Goal: Ask a question

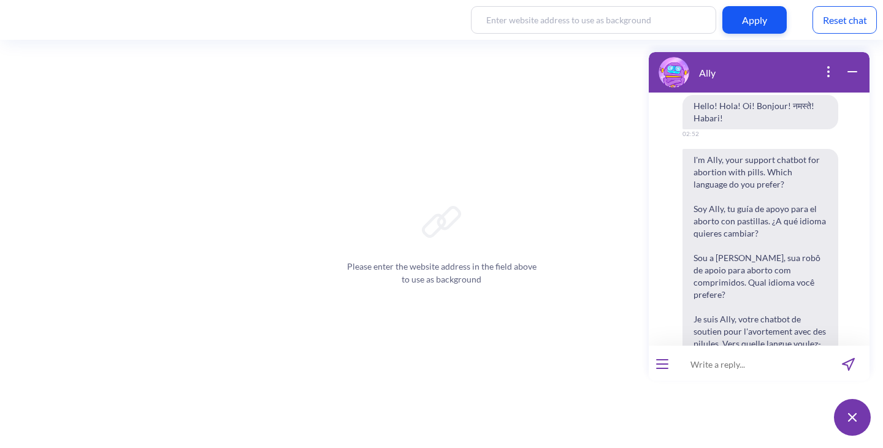
scroll to position [635, 0]
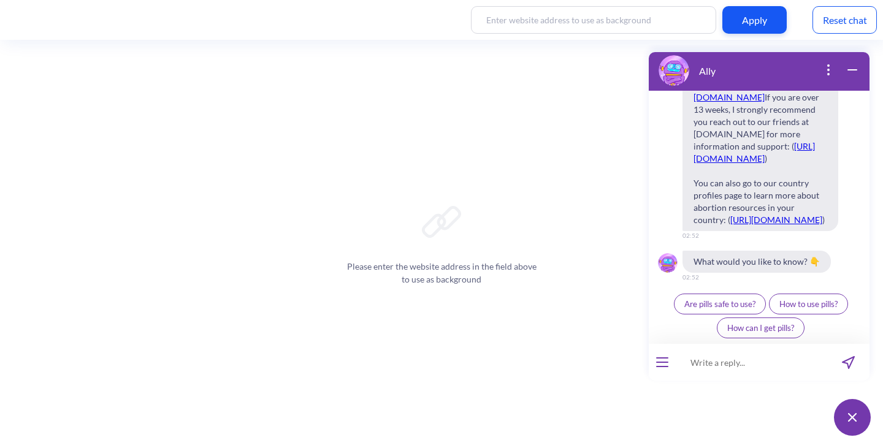
click at [863, 25] on div "Reset chat" at bounding box center [844, 20] width 64 height 28
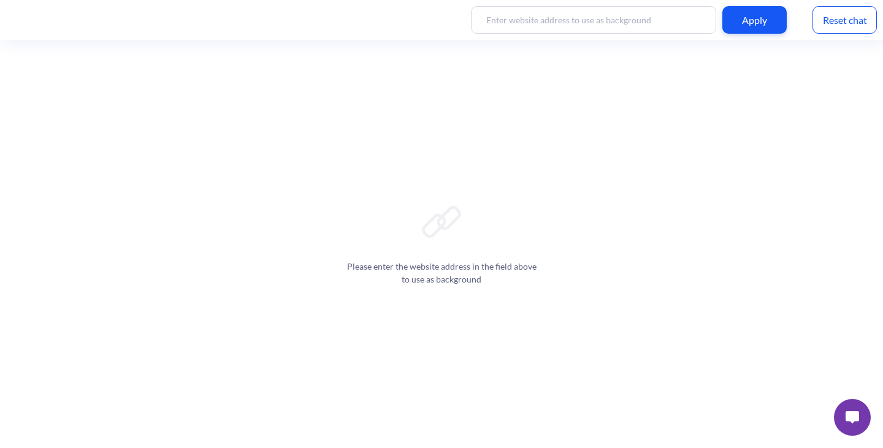
click at [852, 420] on img at bounding box center [852, 417] width 13 height 12
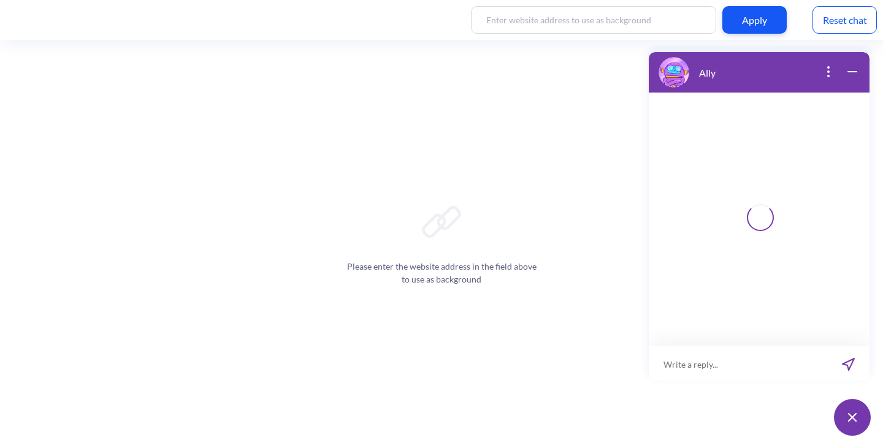
scroll to position [2, 0]
click at [705, 356] on input at bounding box center [751, 362] width 151 height 37
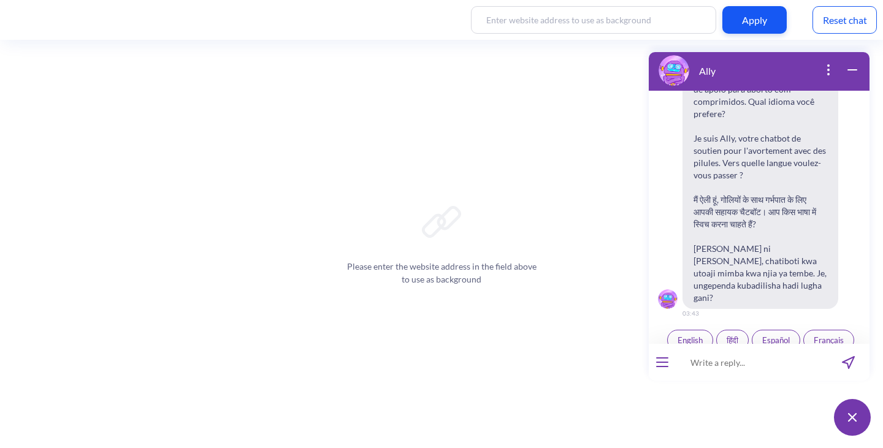
scroll to position [191, 0]
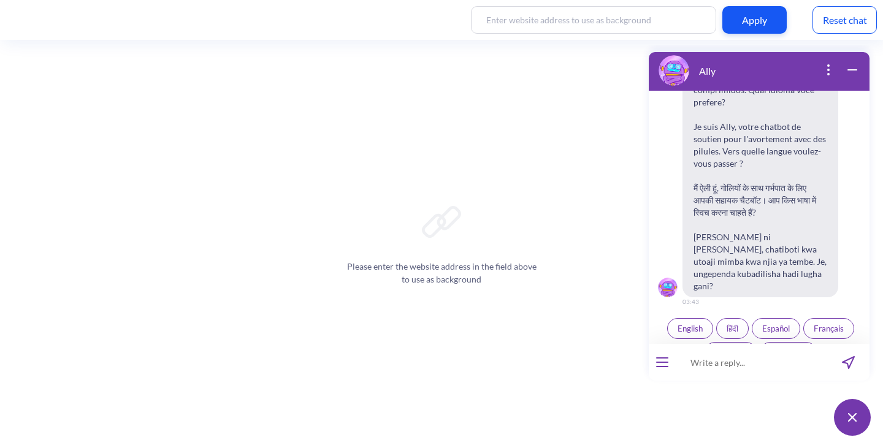
drag, startPoint x: 705, startPoint y: 356, endPoint x: 728, endPoint y: 297, distance: 63.9
click at [728, 318] on button "हिंदी" at bounding box center [732, 328] width 32 height 21
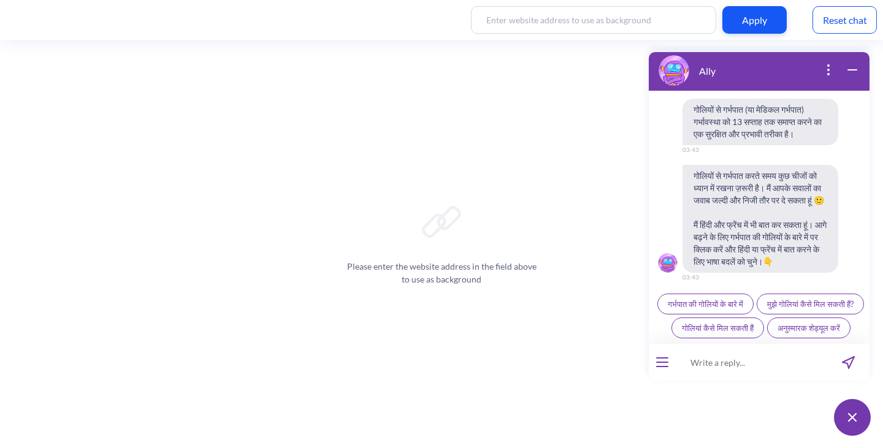
scroll to position [462, 0]
click at [724, 359] on input at bounding box center [751, 362] width 151 height 37
paste input "रक्तस्राव"
type input "रक्तस्राव"
click at [849, 370] on button "send message" at bounding box center [848, 362] width 42 height 37
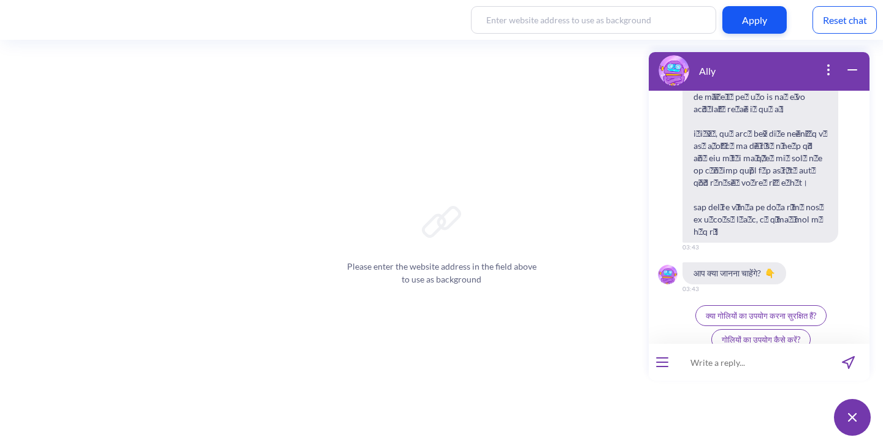
scroll to position [784, 0]
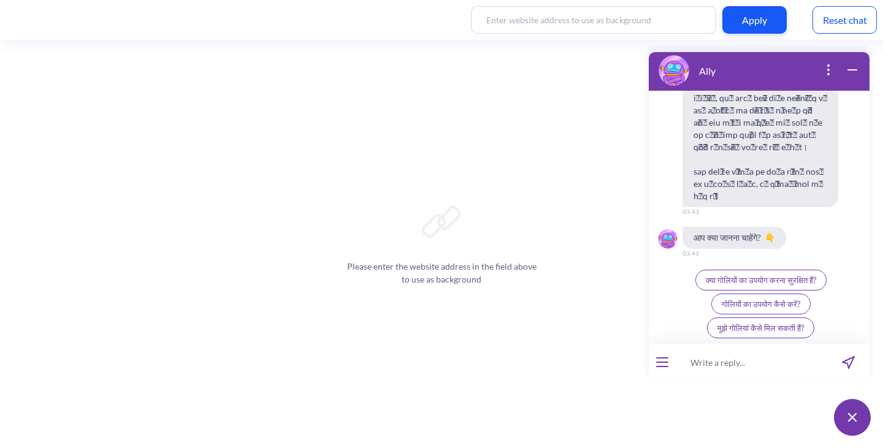
click at [229, 310] on div "Please enter the website address in the field above to use as background" at bounding box center [441, 244] width 883 height 408
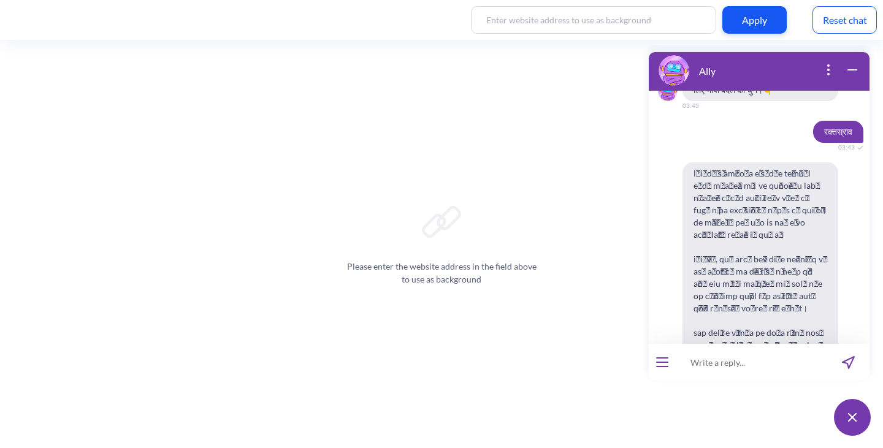
scroll to position [624, 0]
click at [85, 237] on div "Please enter the website address in the field above to use as background" at bounding box center [441, 244] width 883 height 408
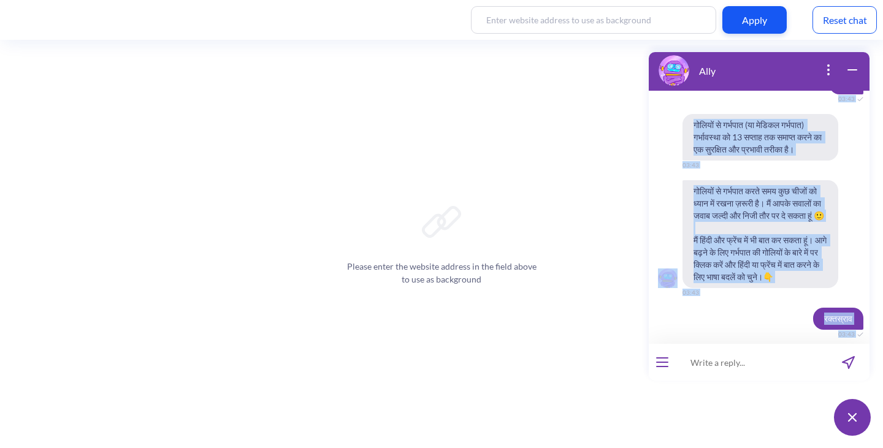
scroll to position [223, 0]
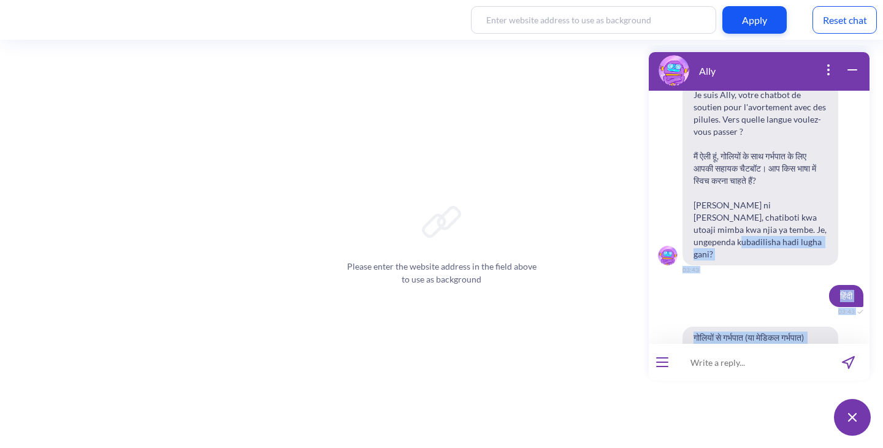
drag, startPoint x: 774, startPoint y: 198, endPoint x: 717, endPoint y: 228, distance: 63.9
click at [717, 228] on div "Hello! Hola! Oi! Bonjour! नमस्ते! Habari! 03:43 I'm Ally, your support chatbot …" at bounding box center [759, 217] width 221 height 253
click at [725, 285] on div "हिंदी 03:43" at bounding box center [759, 296] width 221 height 22
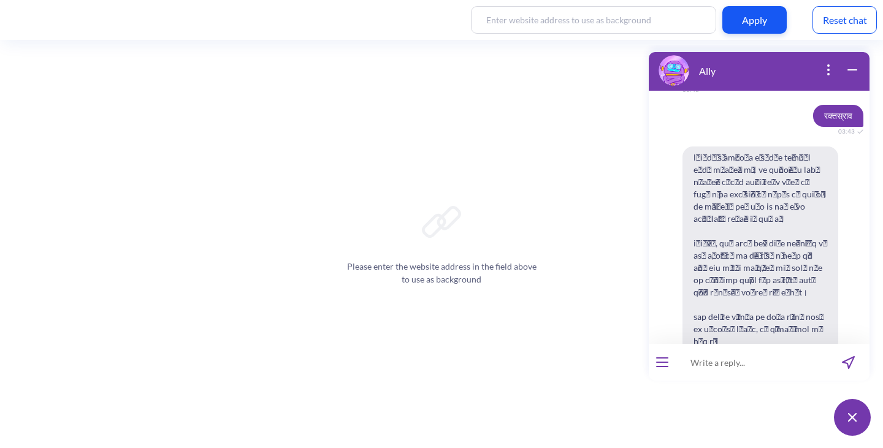
scroll to position [629, 0]
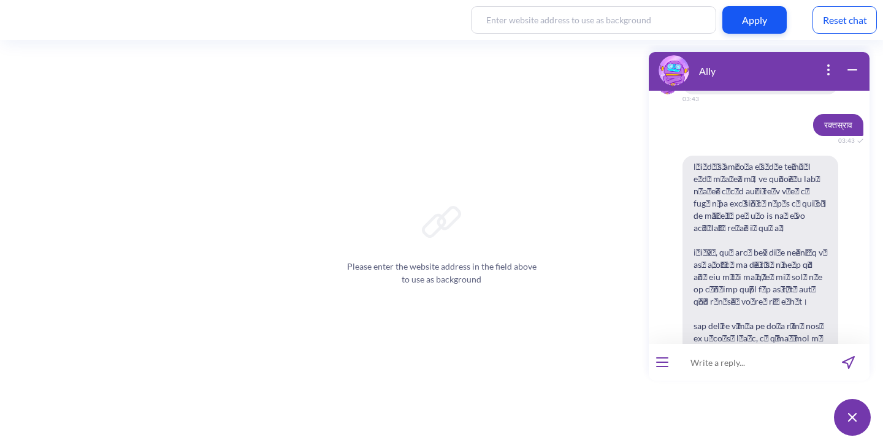
click at [825, 26] on div "Reset chat" at bounding box center [844, 20] width 64 height 28
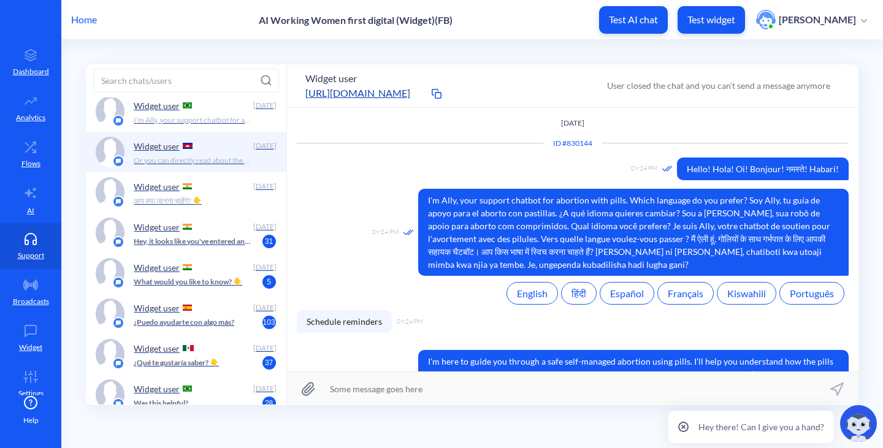
scroll to position [5203, 0]
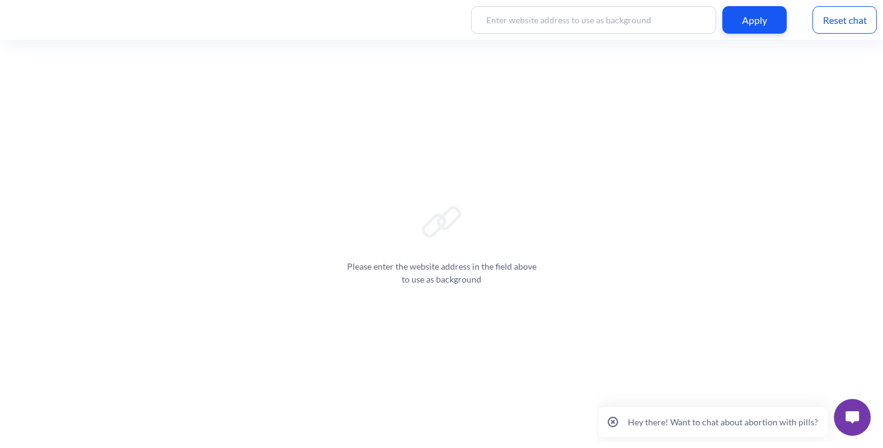
click at [835, 401] on div at bounding box center [852, 417] width 49 height 49
click at [845, 408] on button at bounding box center [852, 417] width 37 height 37
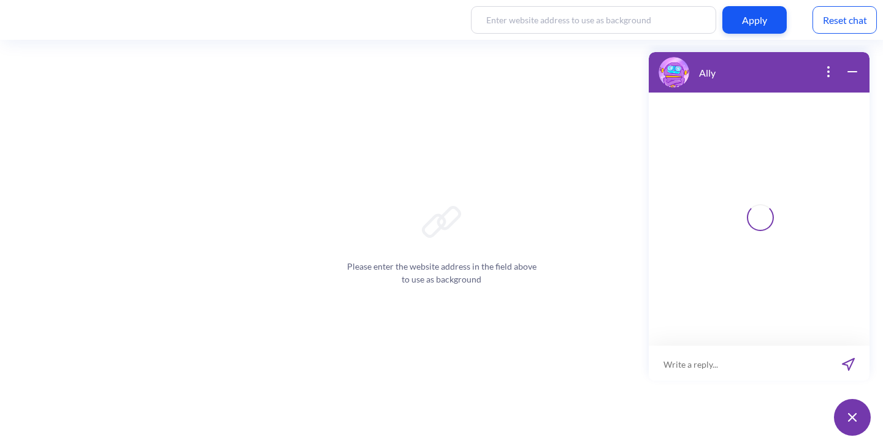
scroll to position [2, 0]
click at [701, 348] on input at bounding box center [751, 362] width 151 height 37
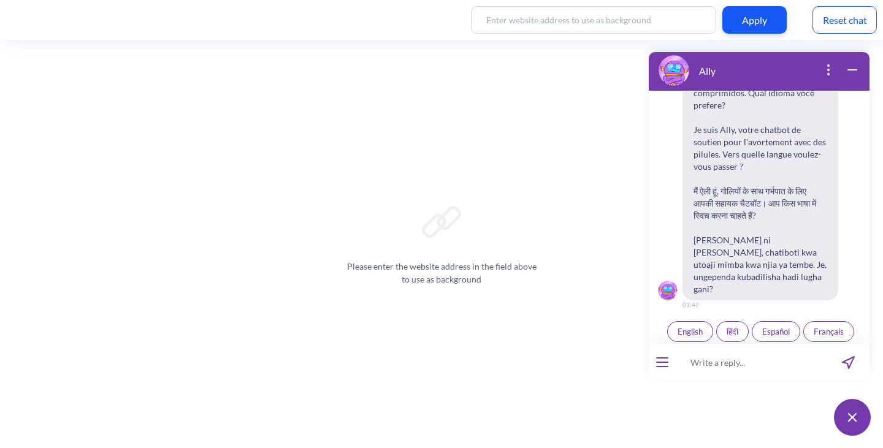
scroll to position [191, 0]
click at [746, 350] on input at bounding box center [751, 362] width 151 height 37
click at [722, 364] on input at bounding box center [751, 362] width 151 height 37
paste input "I took the pill at the wrong time, will it still have an effect?"
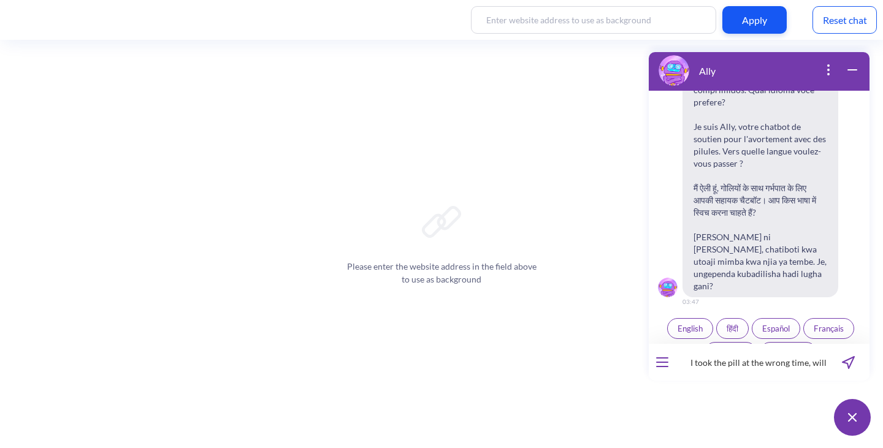
scroll to position [0, 75]
type input "I took the pill at the wrong time, will it still have an effect?"
click at [853, 367] on icon "send message" at bounding box center [848, 362] width 13 height 13
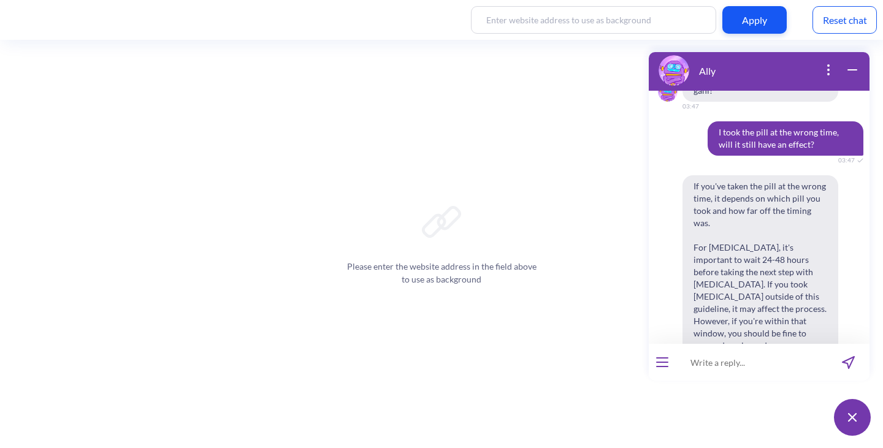
scroll to position [684, 0]
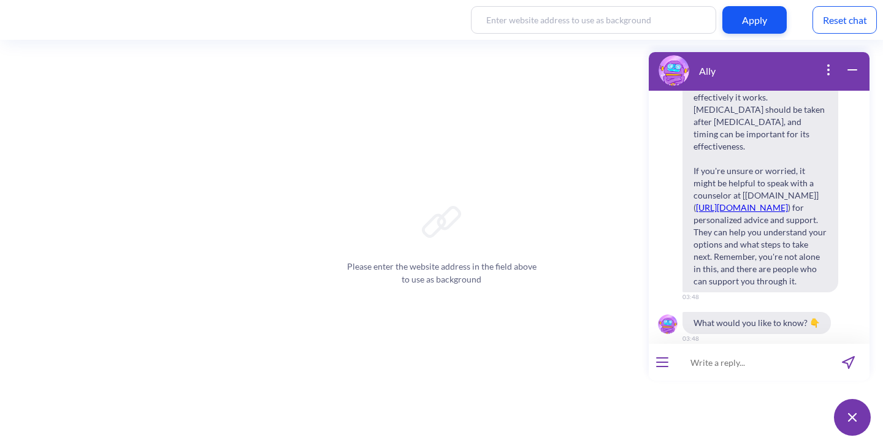
click at [836, 17] on div "Reset chat" at bounding box center [844, 20] width 64 height 28
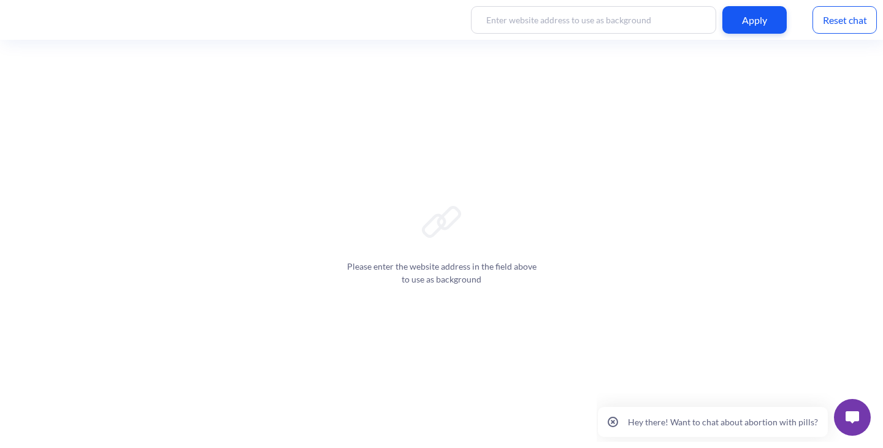
click at [841, 420] on button at bounding box center [852, 417] width 37 height 37
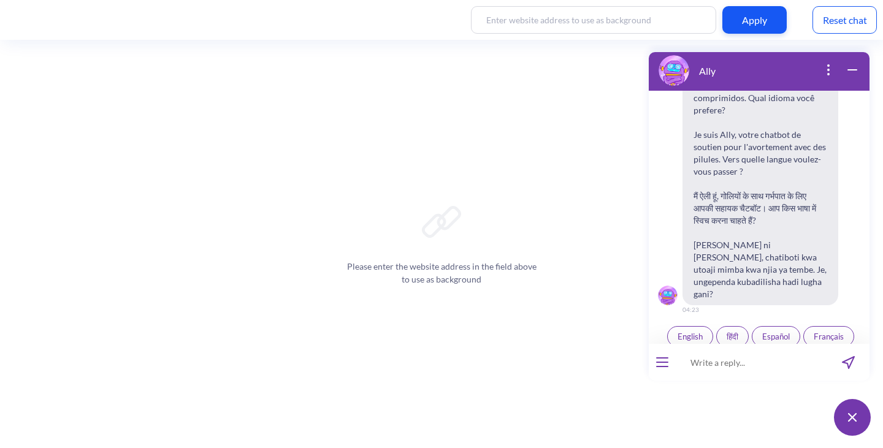
scroll to position [191, 0]
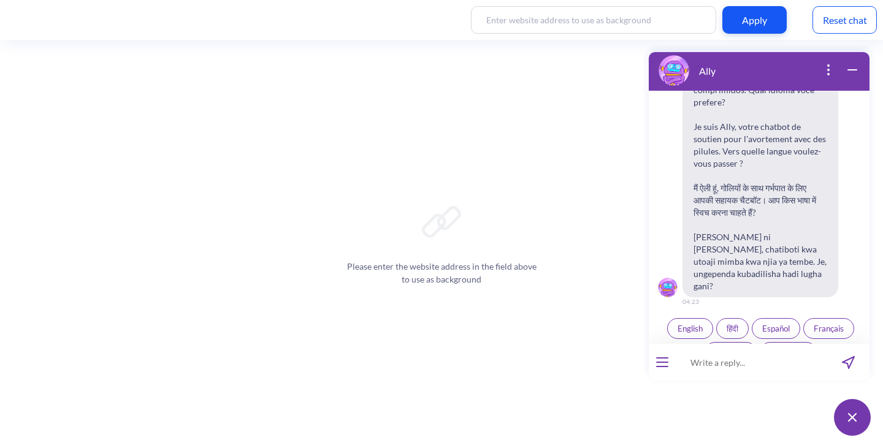
click at [733, 365] on input at bounding box center [751, 362] width 151 height 37
click at [698, 318] on button "English" at bounding box center [690, 328] width 46 height 21
click at [716, 359] on input at bounding box center [751, 362] width 151 height 37
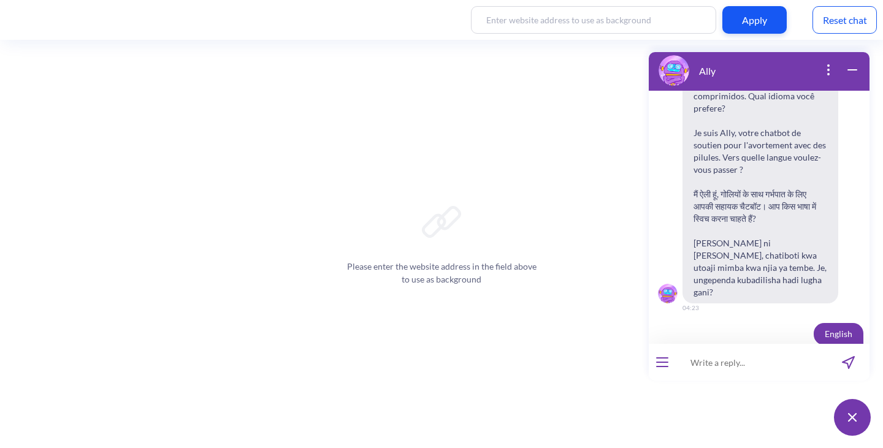
click at [716, 359] on input at bounding box center [751, 362] width 151 height 37
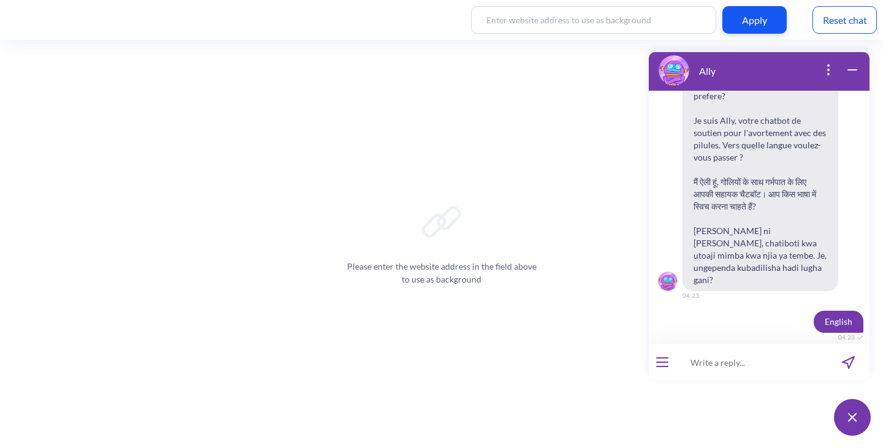
paste input "“what are the side effects of abortion pills?"
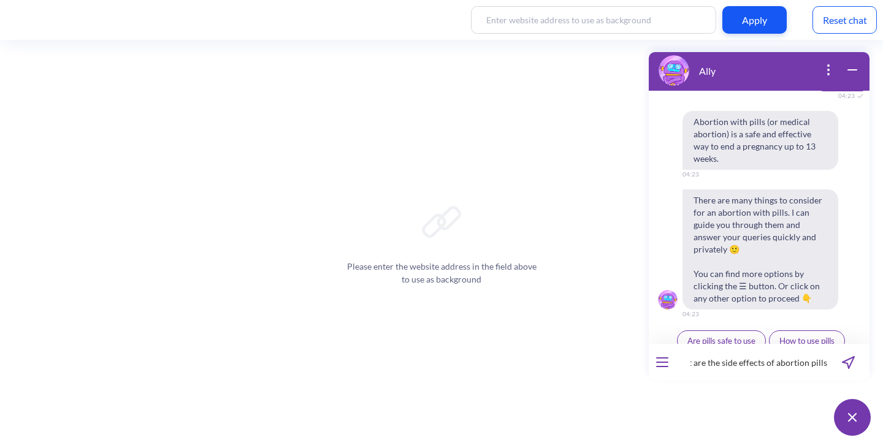
scroll to position [0, 0]
click at [693, 359] on input "“what are the side effects of abortion pills?" at bounding box center [751, 362] width 151 height 37
type input "what are the side effects of abortion pills?"
click at [842, 362] on icon "send message" at bounding box center [848, 362] width 13 height 13
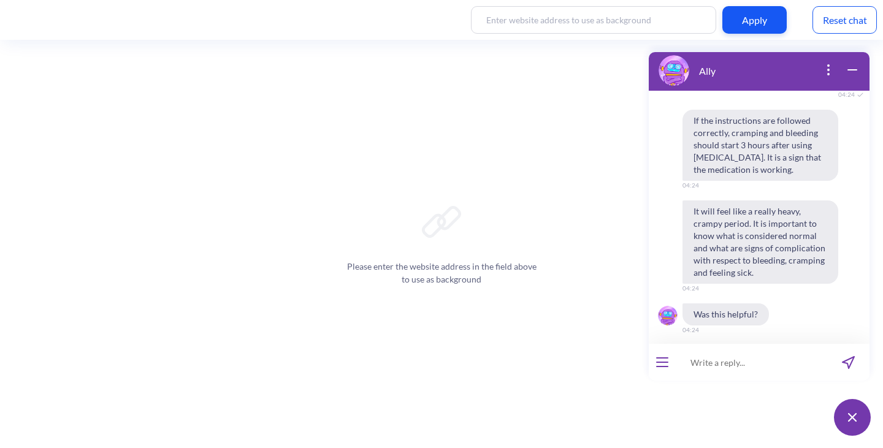
scroll to position [716, 0]
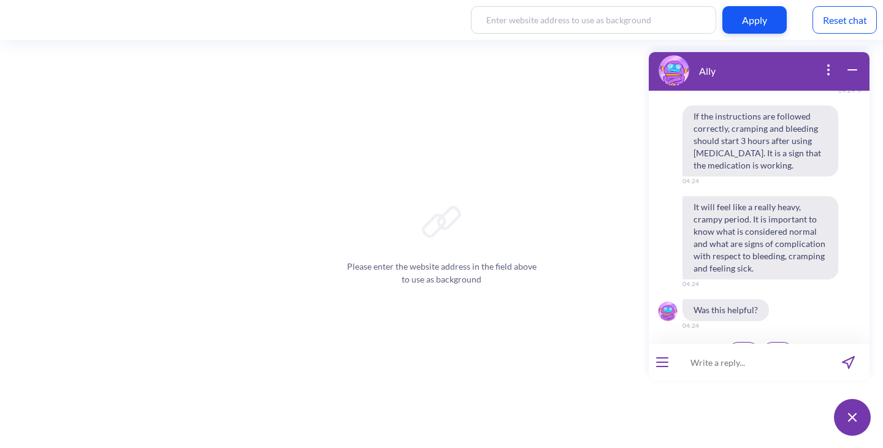
click at [694, 280] on div "04:24" at bounding box center [690, 283] width 17 height 7
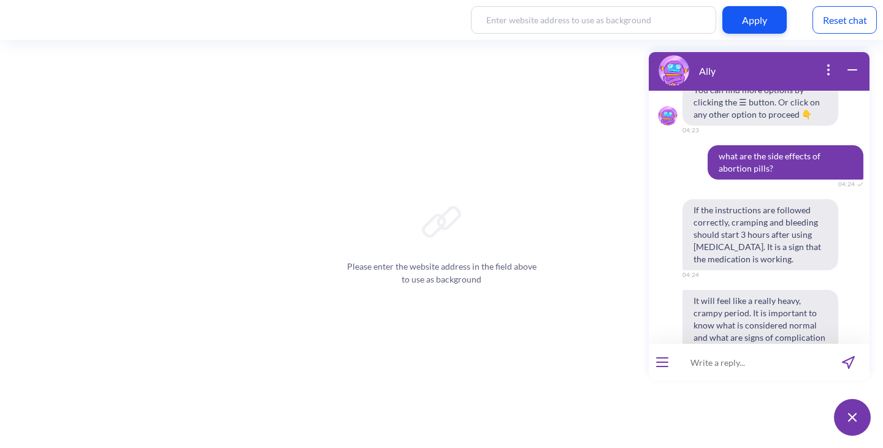
scroll to position [624, 0]
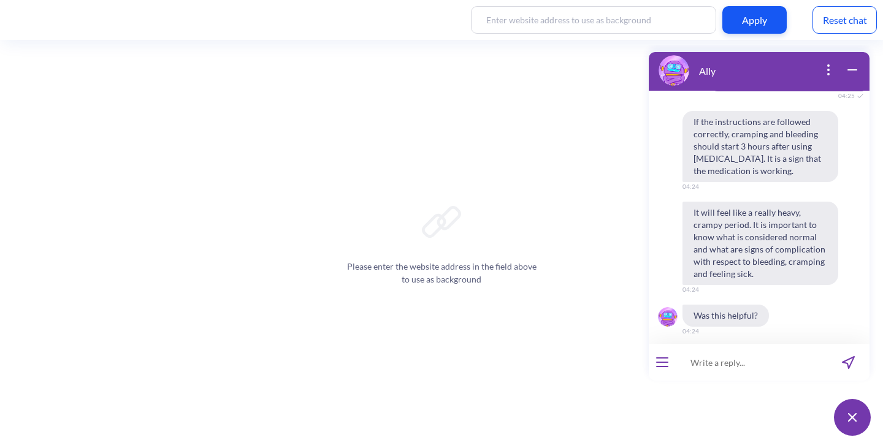
scroll to position [716, 0]
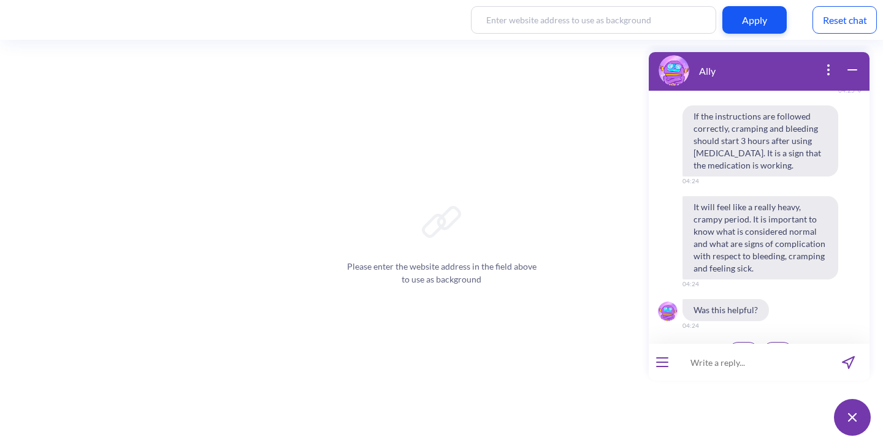
drag, startPoint x: 859, startPoint y: 17, endPoint x: 796, endPoint y: 0, distance: 65.4
click at [857, 17] on div "Reset chat" at bounding box center [844, 20] width 64 height 28
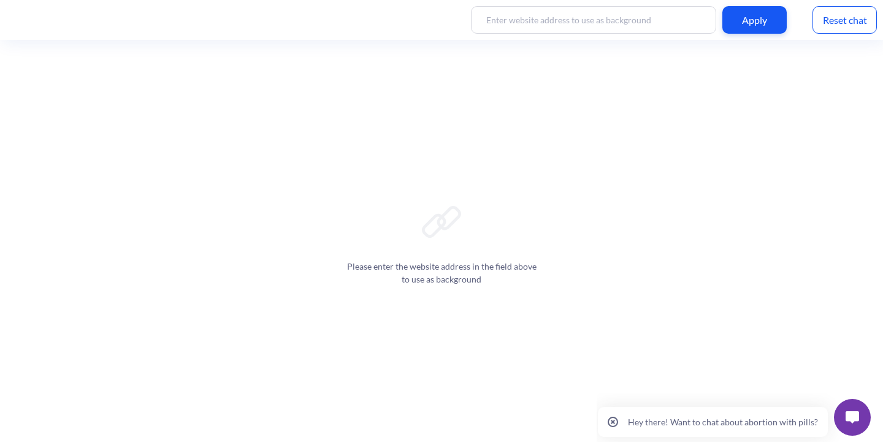
click at [853, 409] on button at bounding box center [852, 417] width 37 height 37
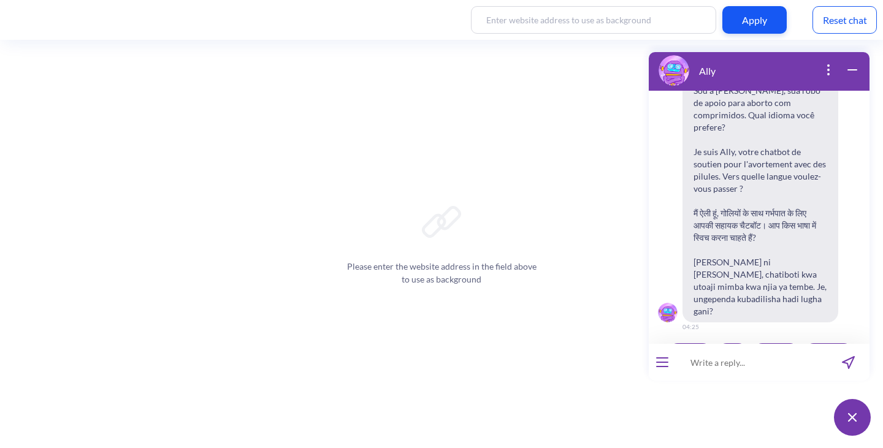
scroll to position [191, 0]
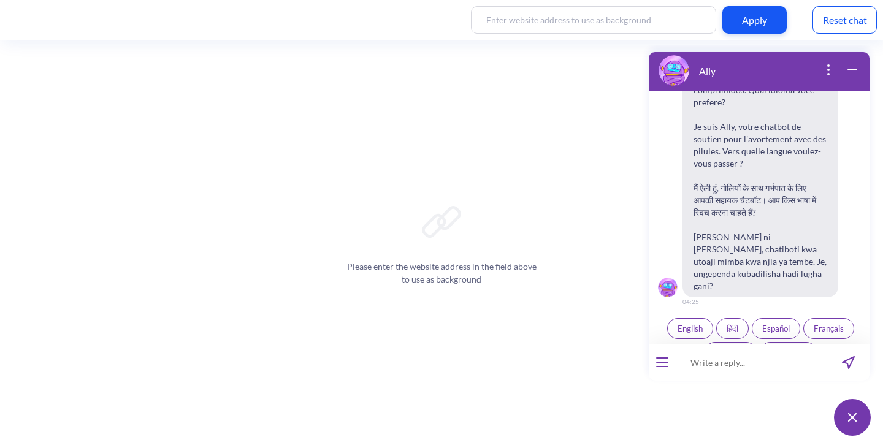
click at [720, 318] on button "हिंदी" at bounding box center [732, 328] width 32 height 21
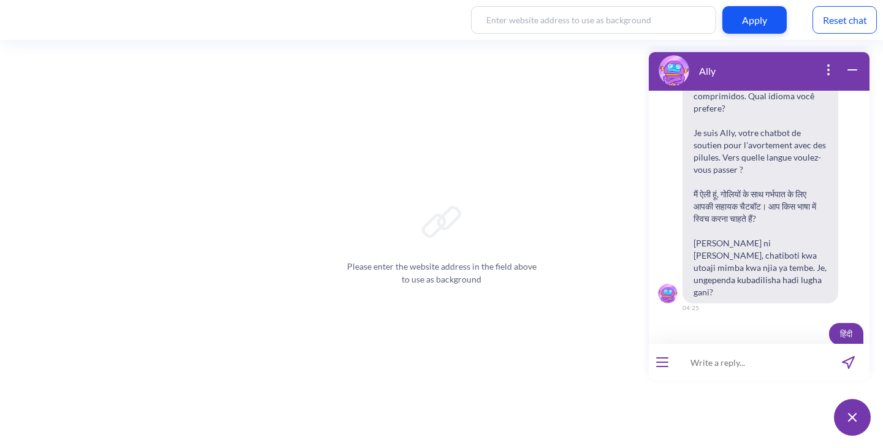
click at [750, 367] on input at bounding box center [751, 362] width 151 height 37
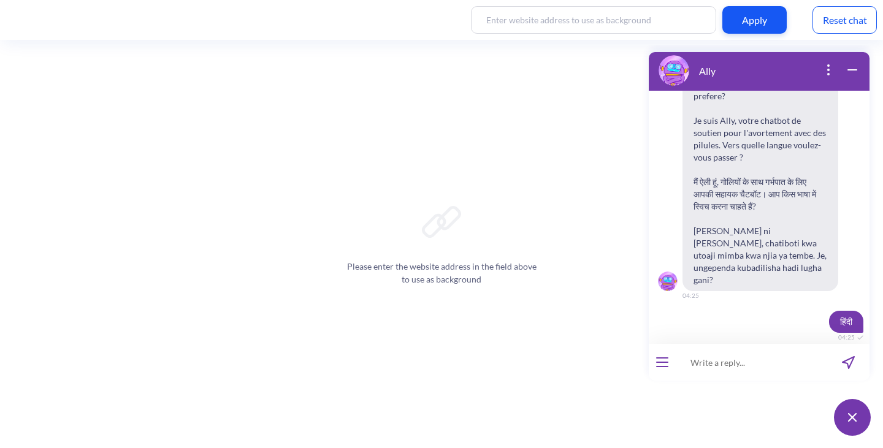
paste input "गर्भपात की गोलियों के दुष्प्रभाव क्या हैं?"
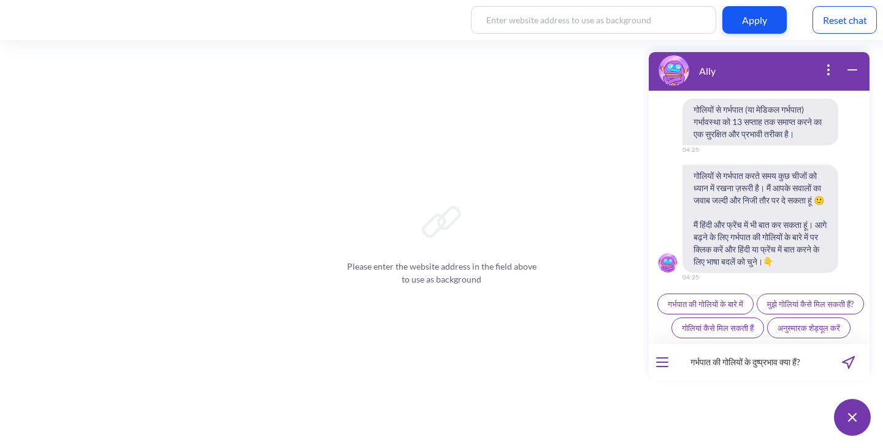
scroll to position [462, 0]
type input "गर्भपात की गोलियों के दुष्प्रभाव क्या हैं?"
click at [852, 365] on icon "send message" at bounding box center [848, 362] width 13 height 13
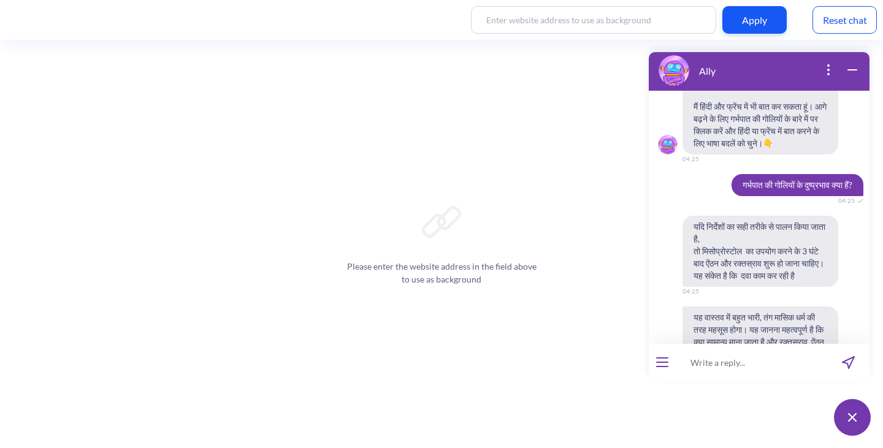
scroll to position [630, 0]
